Goal: Find contact information: Find contact information

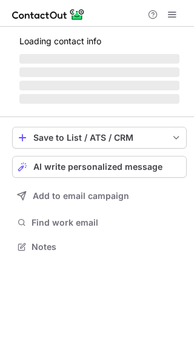
scroll to position [254, 194]
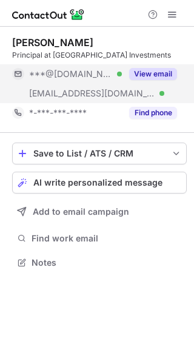
click at [159, 69] on button "View email" at bounding box center [153, 74] width 48 height 12
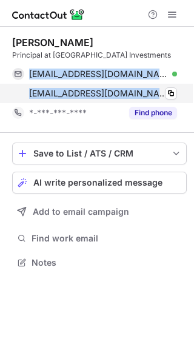
drag, startPoint x: 30, startPoint y: 73, endPoint x: 174, endPoint y: 99, distance: 146.1
click at [174, 99] on div "kismit_bougere@yahoo.com Verified Copy kck@bridgehollowinvestments.com Verified…" at bounding box center [94, 83] width 165 height 39
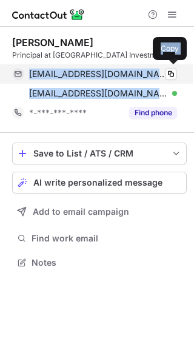
copy div "kismit_bougere@yahoo.com Verified Copy kck@bridgehollowinvestments.com"
